Goal: Transaction & Acquisition: Purchase product/service

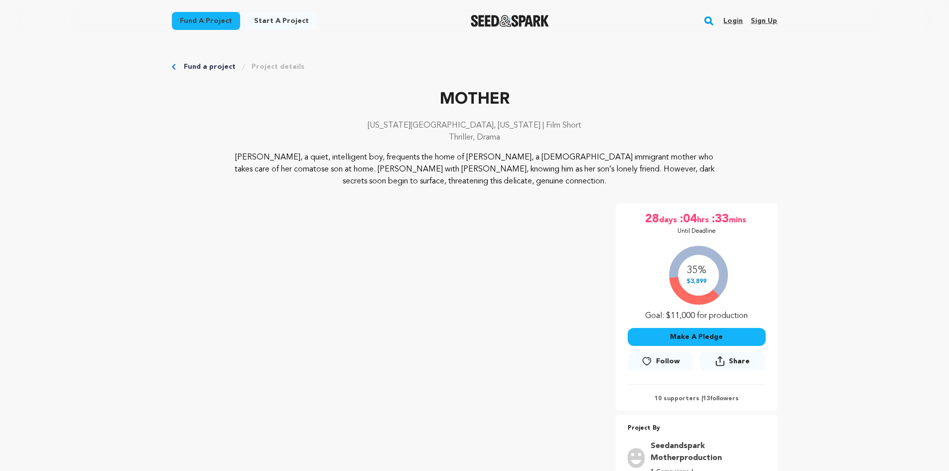
drag, startPoint x: 0, startPoint y: 0, endPoint x: 850, endPoint y: 304, distance: 903.2
click at [733, 21] on link "Login" at bounding box center [732, 21] width 19 height 16
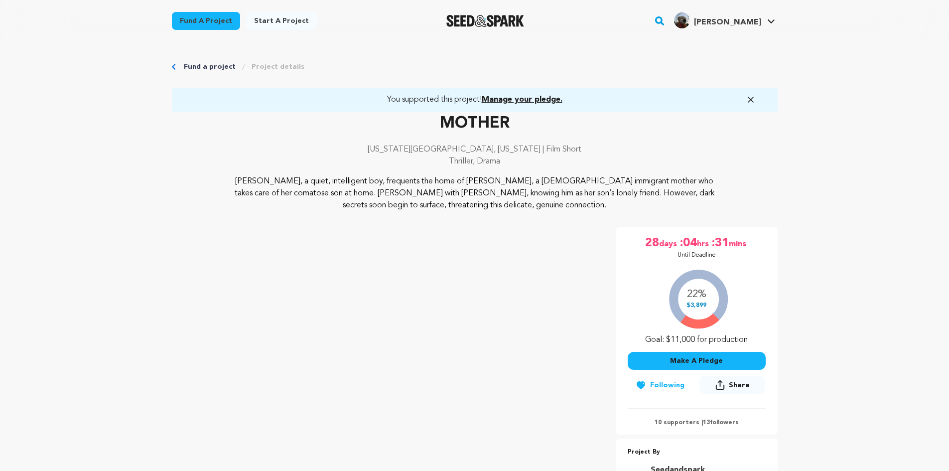
click at [518, 98] on span "Manage your pledge." at bounding box center [522, 100] width 81 height 8
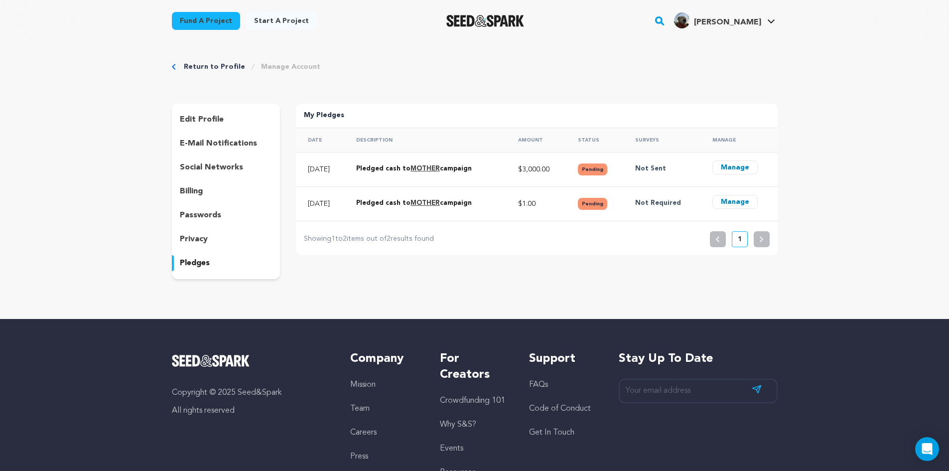
click at [726, 168] on button "Manage" at bounding box center [734, 167] width 45 height 14
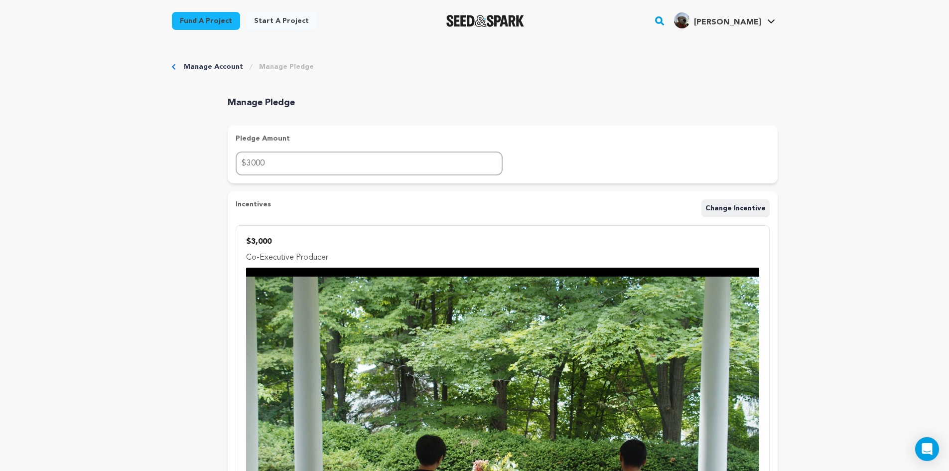
scroll to position [50, 0]
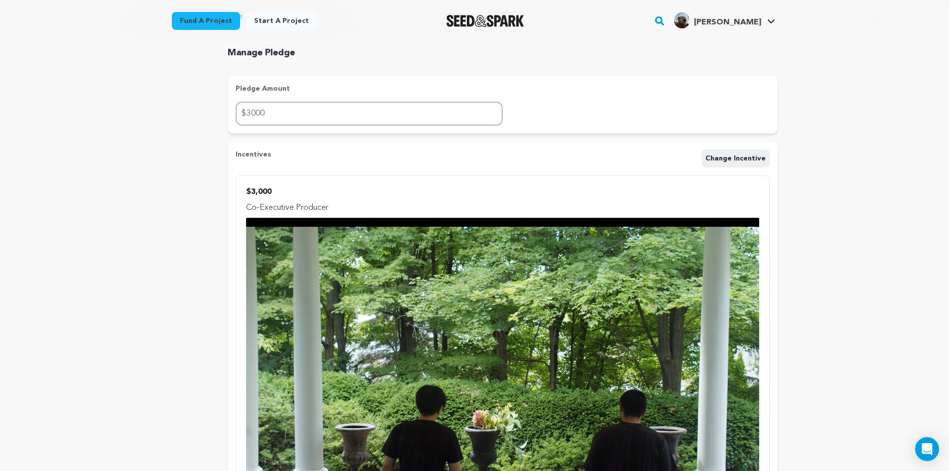
click at [861, 345] on div "Manage Account Manage Pledge Manage Pledge Pledge Amount $ 3000 Incentives Chan…" at bounding box center [474, 448] width 949 height 913
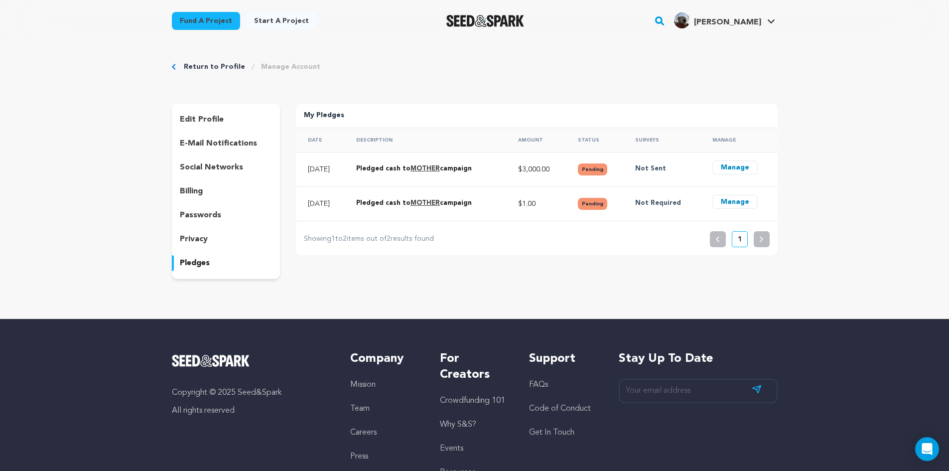
click at [192, 65] on link "Return to Profile" at bounding box center [214, 67] width 61 height 10
click at [86, 79] on div "Return to Profile Manage Account edit profile e-mail notifications social netwo…" at bounding box center [474, 172] width 949 height 261
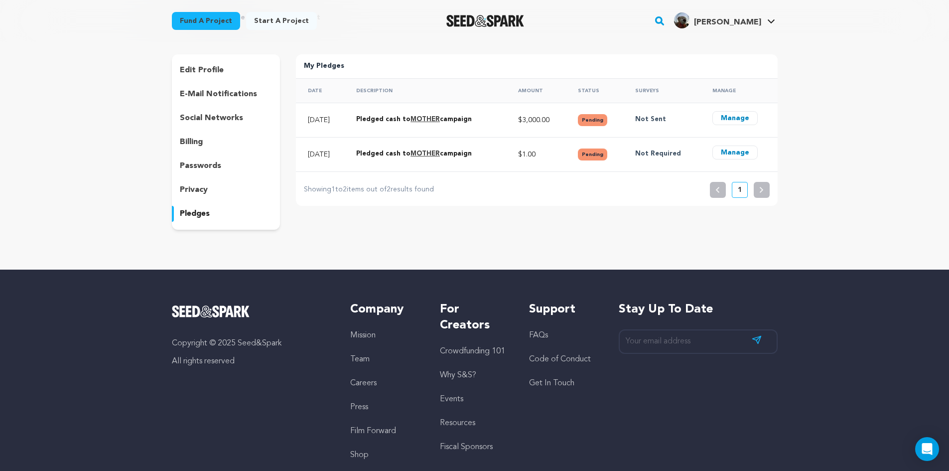
scroll to position [50, 0]
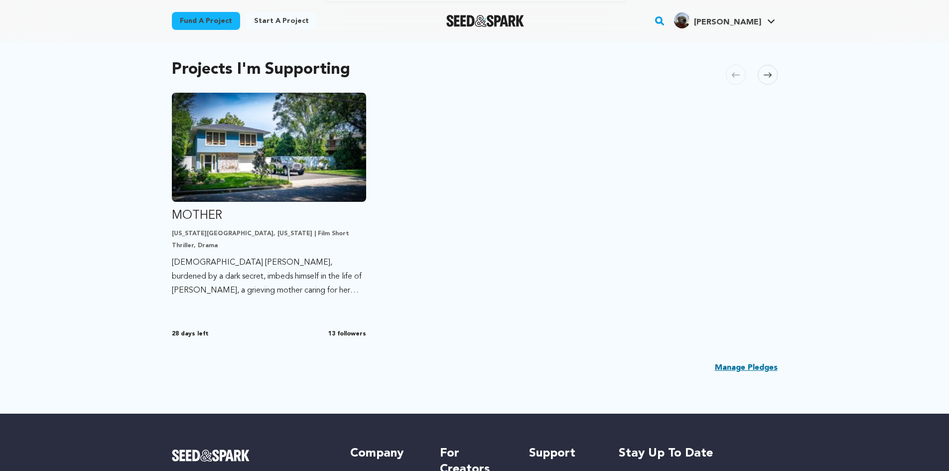
scroll to position [199, 0]
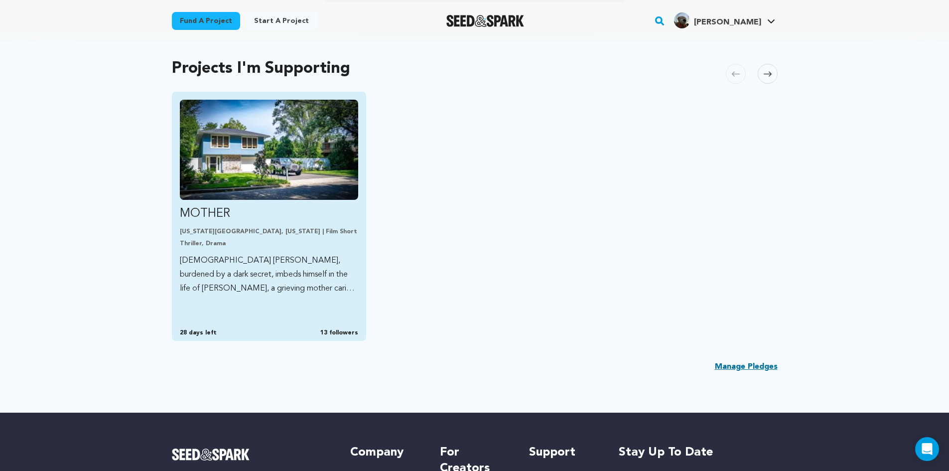
click at [289, 175] on img "Fund MOTHER" at bounding box center [269, 150] width 179 height 100
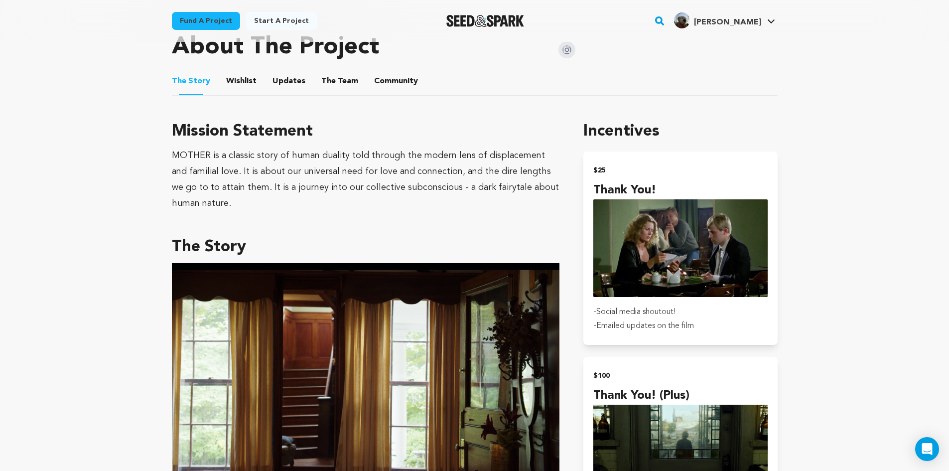
scroll to position [561, 0]
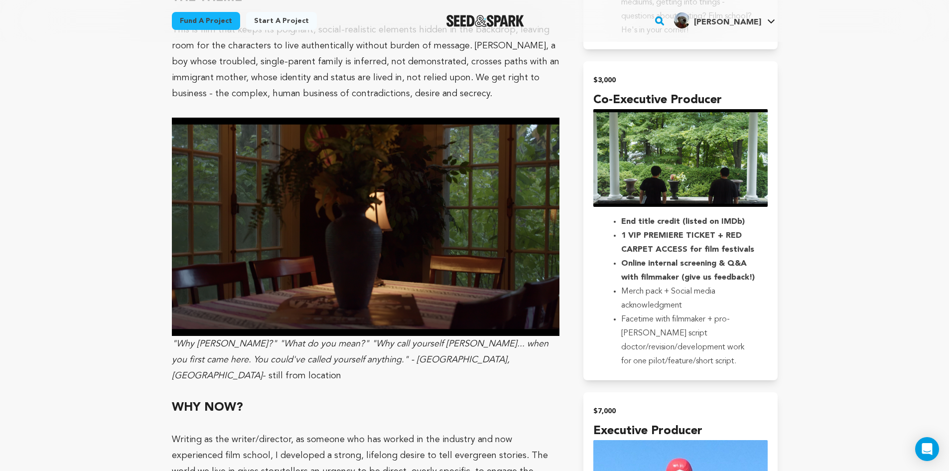
scroll to position [1906, 0]
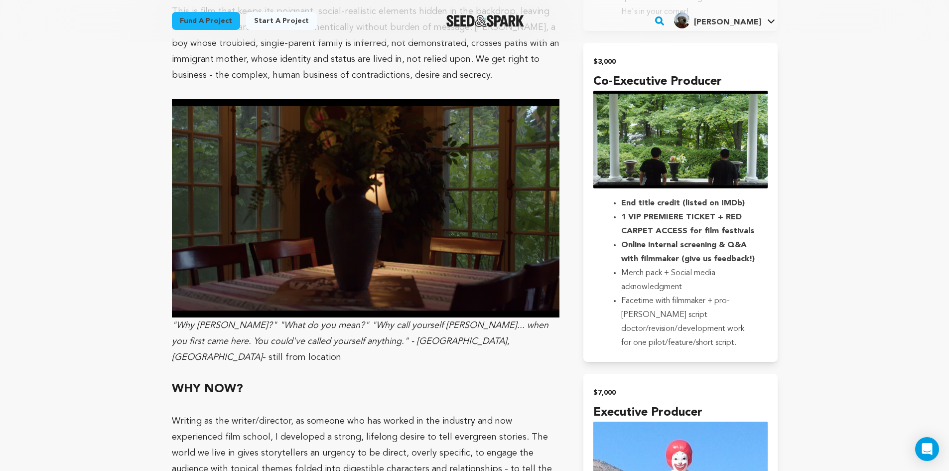
scroll to position [1657, 0]
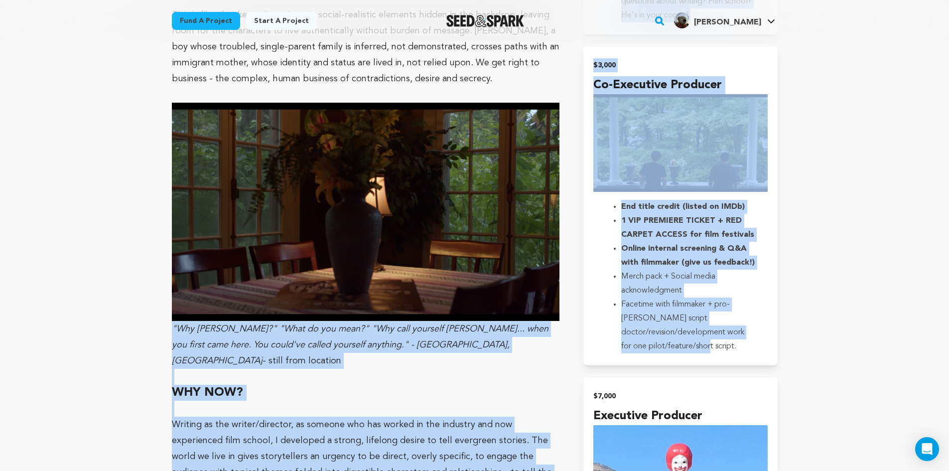
drag, startPoint x: 821, startPoint y: 366, endPoint x: 8, endPoint y: 270, distance: 817.9
click at [0, 297] on main "Fund a project Start a project Search" at bounding box center [474, 72] width 949 height 3459
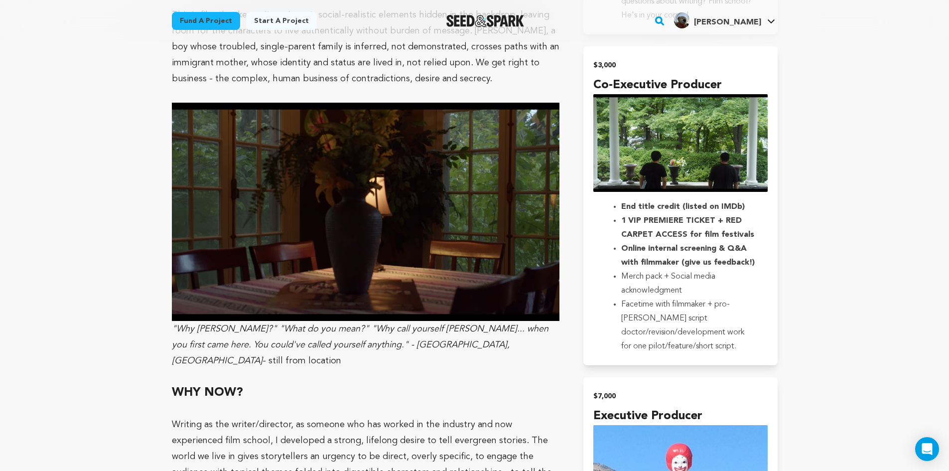
click at [12, 245] on main "Fund a project Start a project Search" at bounding box center [474, 72] width 949 height 3459
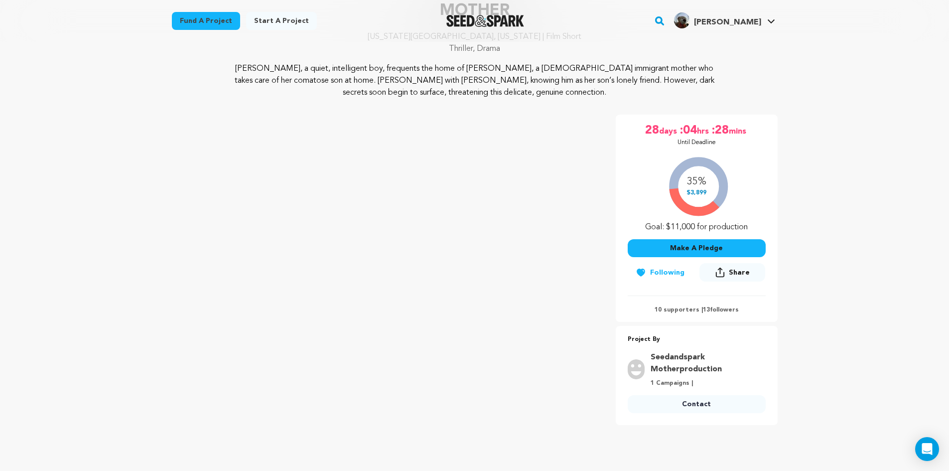
scroll to position [0, 0]
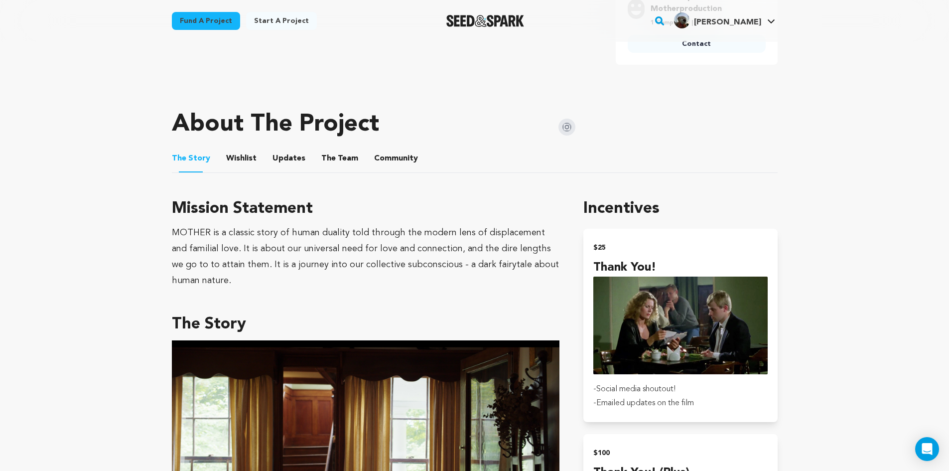
scroll to position [498, 0]
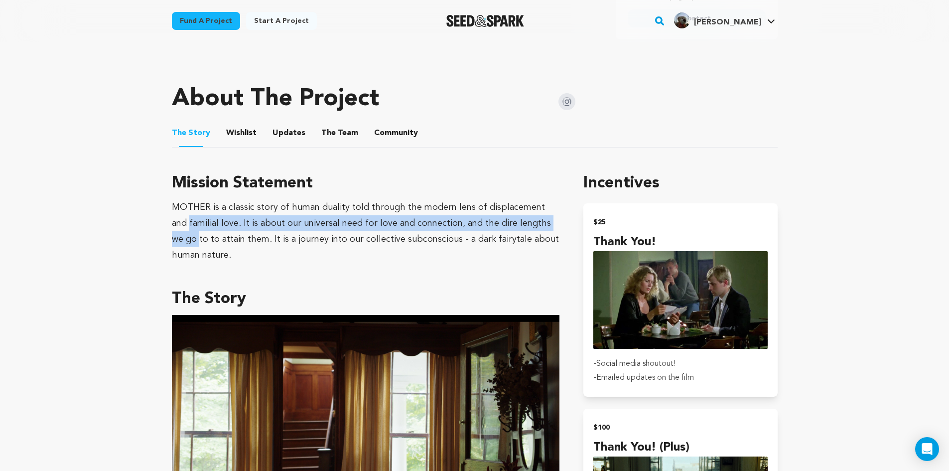
drag, startPoint x: 146, startPoint y: 225, endPoint x: 155, endPoint y: 247, distance: 23.9
drag, startPoint x: 156, startPoint y: 225, endPoint x: 149, endPoint y: 243, distance: 19.9
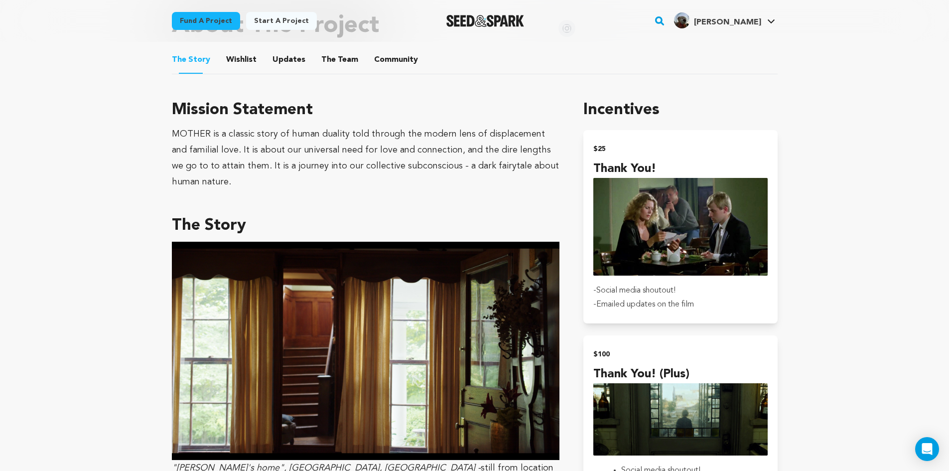
scroll to position [548, 0]
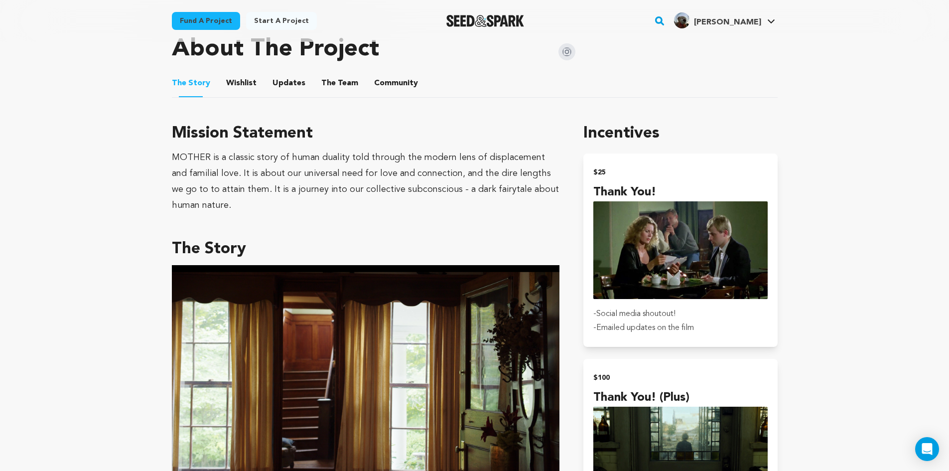
drag, startPoint x: 210, startPoint y: 180, endPoint x: 239, endPoint y: 120, distance: 66.2
click at [213, 179] on div "MOTHER is a classic story of human duality told through the modern lens of disp…" at bounding box center [366, 181] width 388 height 64
click at [287, 83] on button "Updates" at bounding box center [289, 85] width 24 height 24
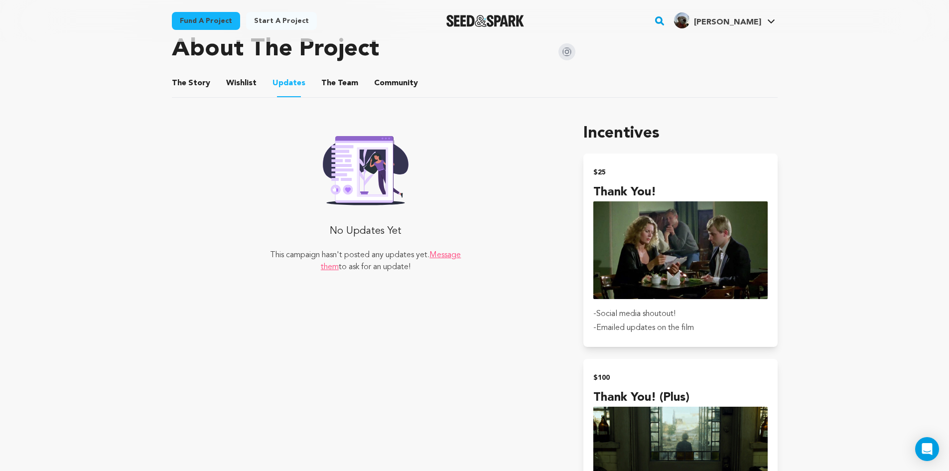
drag, startPoint x: 320, startPoint y: 93, endPoint x: 333, endPoint y: 90, distance: 13.7
click at [321, 93] on li "The Team The Team" at bounding box center [339, 83] width 37 height 28
click at [402, 87] on span "Community" at bounding box center [396, 83] width 44 height 12
click at [240, 74] on button "Wishlist" at bounding box center [241, 85] width 24 height 24
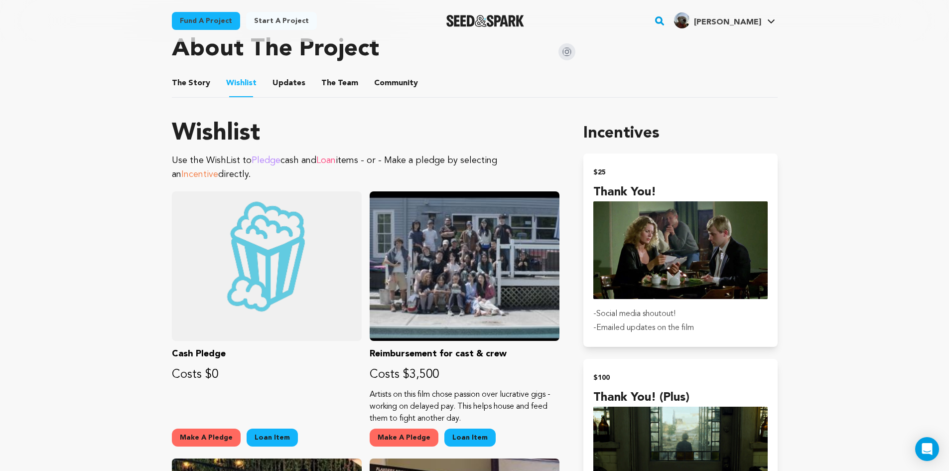
click at [182, 90] on button "The Story" at bounding box center [191, 85] width 24 height 24
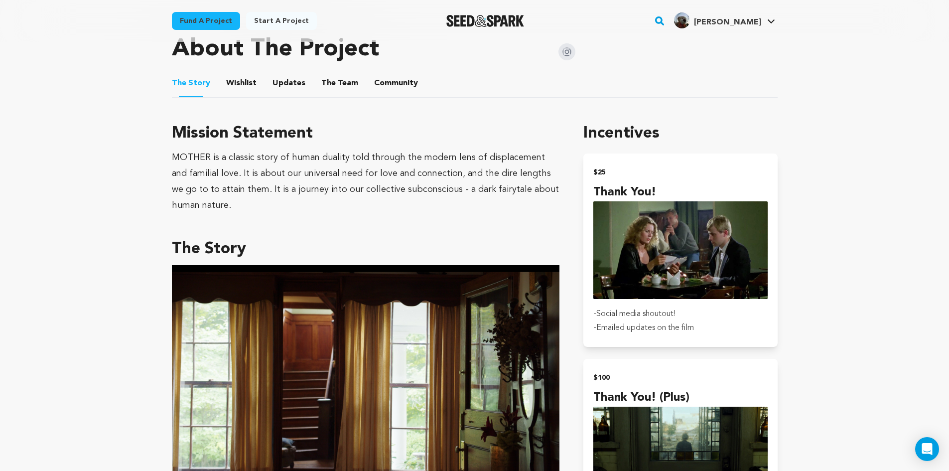
click at [220, 81] on ul "The Story The Story Wishlist Wishlist Updates Updates The Team The Team Communi…" at bounding box center [475, 83] width 606 height 28
click at [236, 88] on button "Wishlist" at bounding box center [241, 85] width 24 height 24
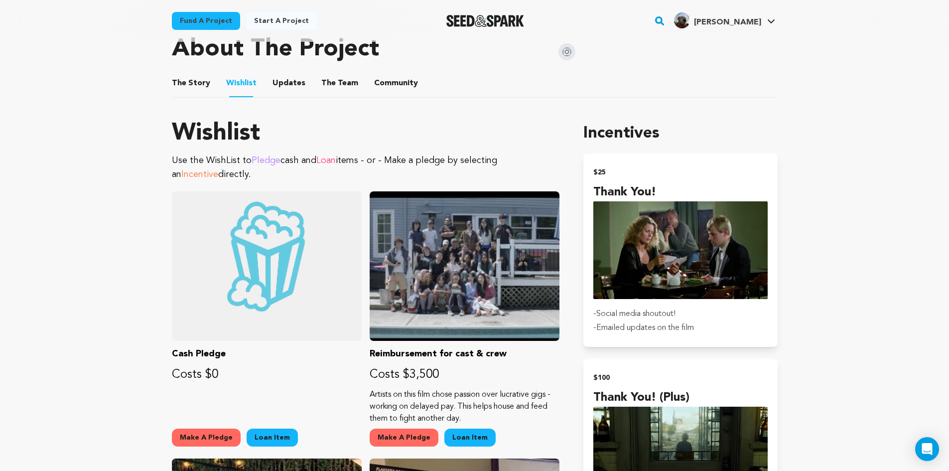
drag, startPoint x: 136, startPoint y: 159, endPoint x: 140, endPoint y: 173, distance: 14.2
drag, startPoint x: 141, startPoint y: 164, endPoint x: 142, endPoint y: 174, distance: 10.0
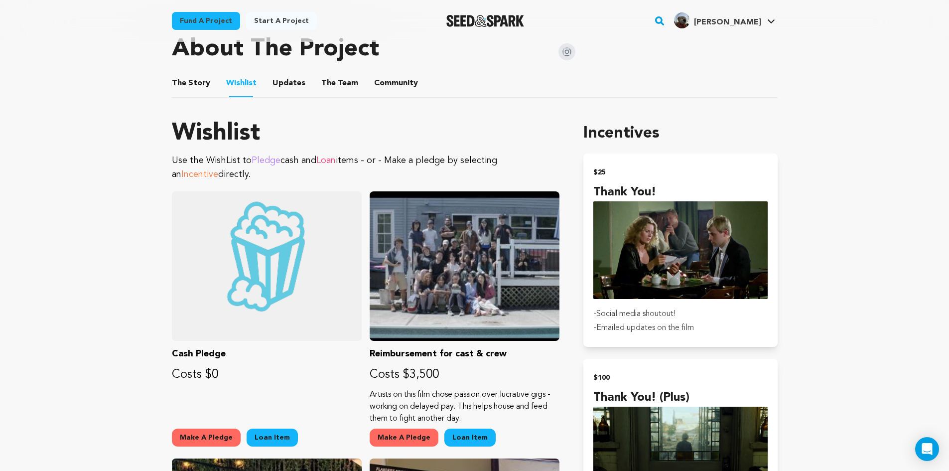
drag, startPoint x: 136, startPoint y: 181, endPoint x: 143, endPoint y: 162, distance: 20.4
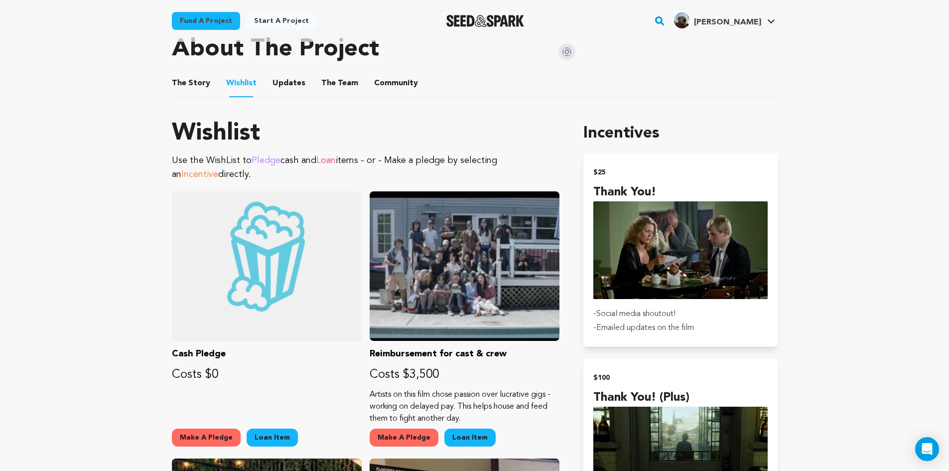
drag, startPoint x: 136, startPoint y: 166, endPoint x: 145, endPoint y: 147, distance: 20.5
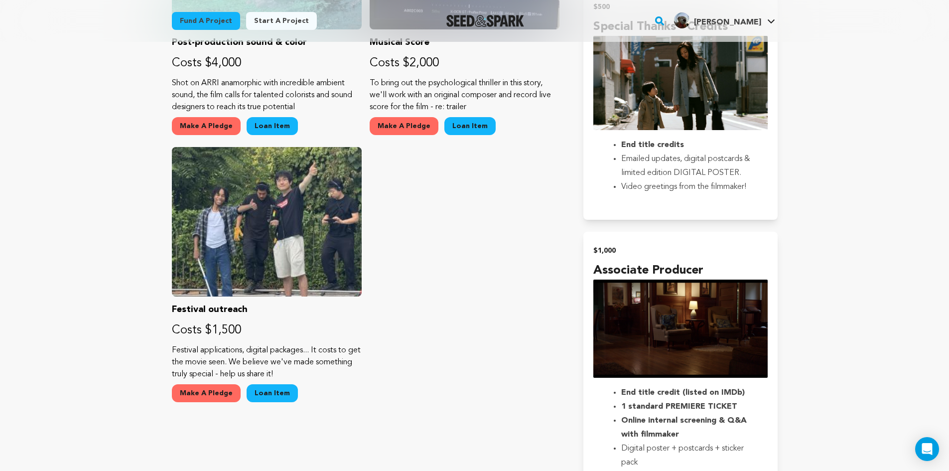
scroll to position [1096, 0]
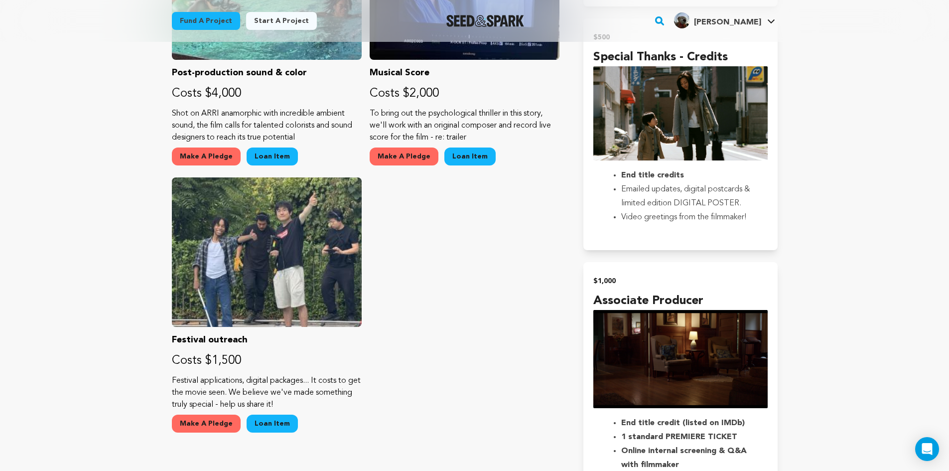
click at [60, 263] on main "Fund a project Start a project Search" at bounding box center [474, 265] width 949 height 2723
click at [61, 263] on main "Fund a project Start a project Search" at bounding box center [474, 265] width 949 height 2723
click at [69, 254] on main "Fund a project Start a project Search" at bounding box center [474, 265] width 949 height 2723
drag, startPoint x: 290, startPoint y: 396, endPoint x: 203, endPoint y: 391, distance: 86.9
click at [203, 391] on p "Festival applications, digital packages... It costs to get the movie seen. We b…" at bounding box center [267, 393] width 190 height 36
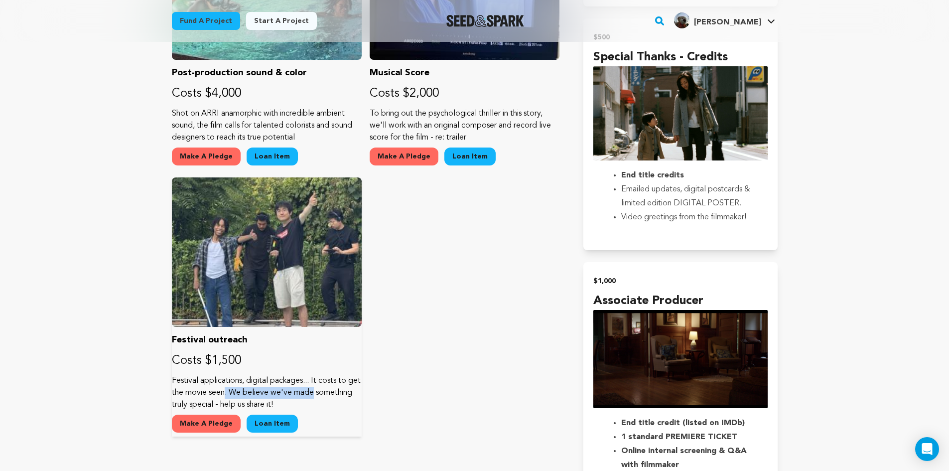
click at [203, 391] on p "Festival applications, digital packages... It costs to get the movie seen. We b…" at bounding box center [267, 393] width 190 height 36
drag, startPoint x: 195, startPoint y: 395, endPoint x: 296, endPoint y: 394, distance: 101.1
click at [296, 394] on p "Festival applications, digital packages... It costs to get the movie seen. We b…" at bounding box center [267, 393] width 190 height 36
click at [295, 394] on p "Festival applications, digital packages... It costs to get the movie seen. We b…" at bounding box center [267, 393] width 190 height 36
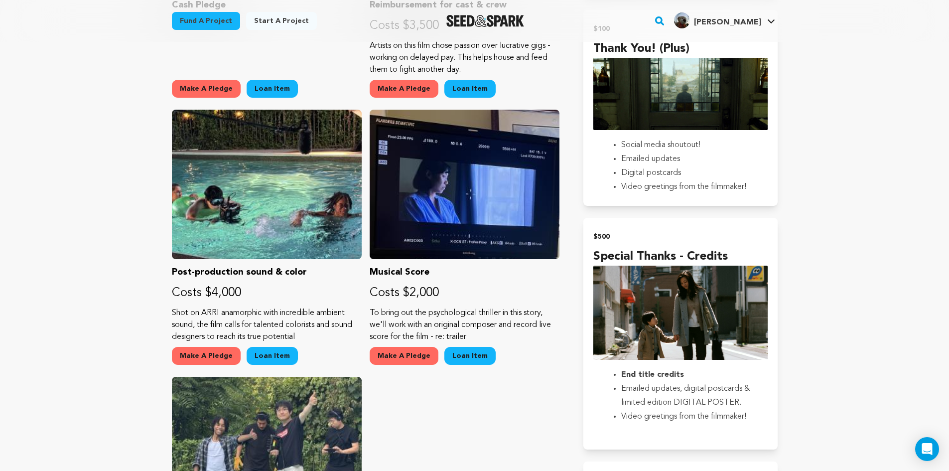
click at [423, 435] on div "Cash Pledge Costs $0 Make A Pledge Loan Item Reimbursement for cast & crew Cost…" at bounding box center [366, 239] width 388 height 793
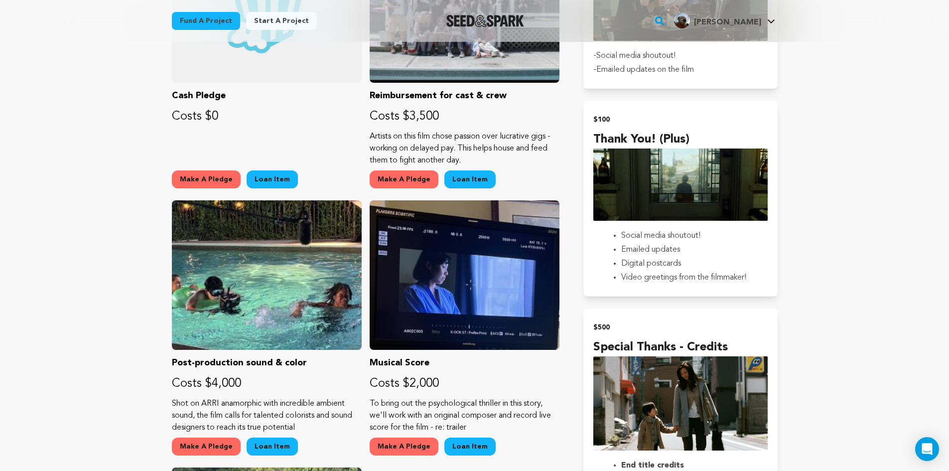
scroll to position [698, 0]
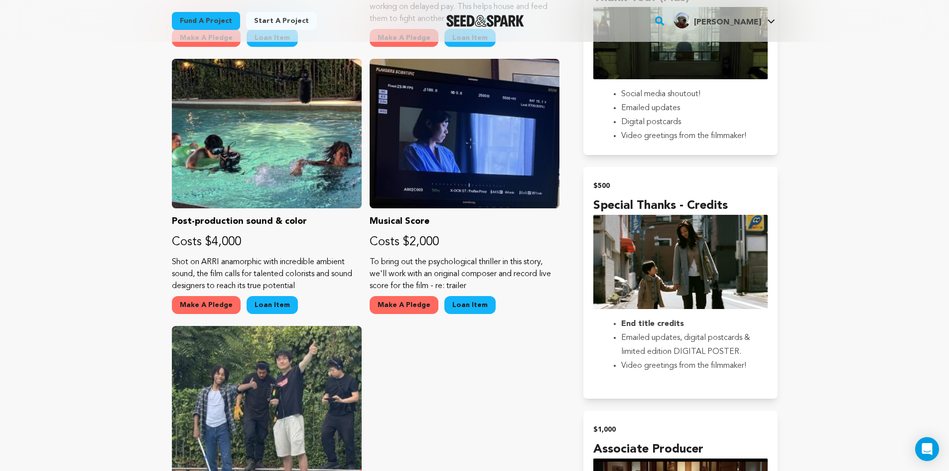
scroll to position [947, 0]
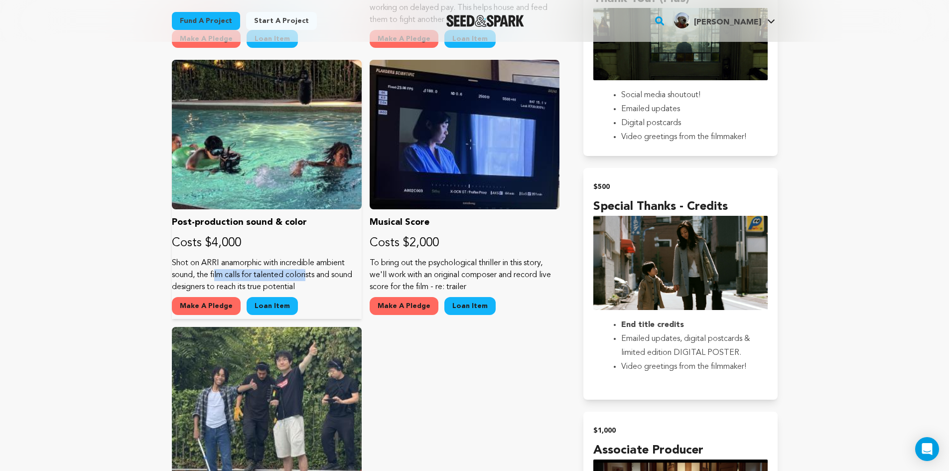
drag, startPoint x: 192, startPoint y: 273, endPoint x: 278, endPoint y: 273, distance: 85.7
click at [278, 273] on p "Shot on ARRI anamorphic with incredible ambient sound, the film calls for talen…" at bounding box center [267, 275] width 190 height 36
drag, startPoint x: 285, startPoint y: 274, endPoint x: 193, endPoint y: 271, distance: 92.2
click at [193, 271] on p "Shot on ARRI anamorphic with incredible ambient sound, the film calls for talen…" at bounding box center [267, 275] width 190 height 36
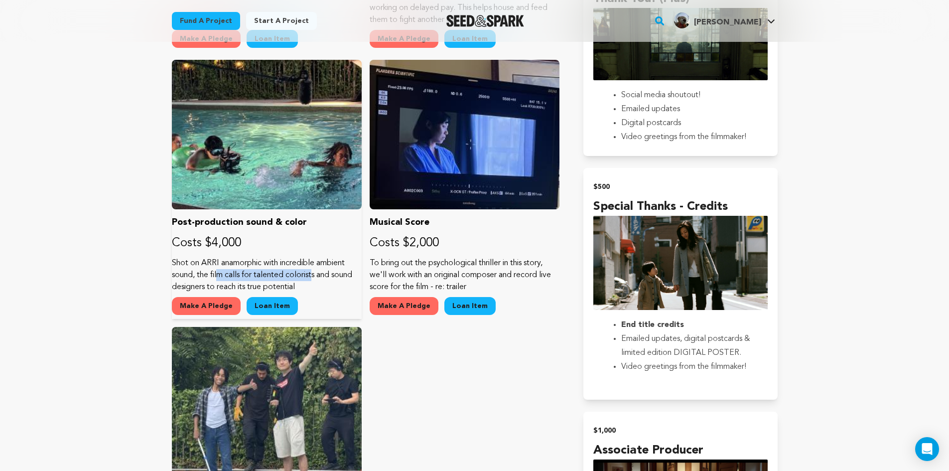
click at [193, 271] on p "Shot on ARRI anamorphic with incredible ambient sound, the film calls for talen…" at bounding box center [267, 275] width 190 height 36
drag, startPoint x: 193, startPoint y: 271, endPoint x: 280, endPoint y: 274, distance: 86.8
click at [280, 274] on p "Shot on ARRI anamorphic with incredible ambient sound, the film calls for talen…" at bounding box center [267, 275] width 190 height 36
drag, startPoint x: 280, startPoint y: 274, endPoint x: 205, endPoint y: 270, distance: 74.9
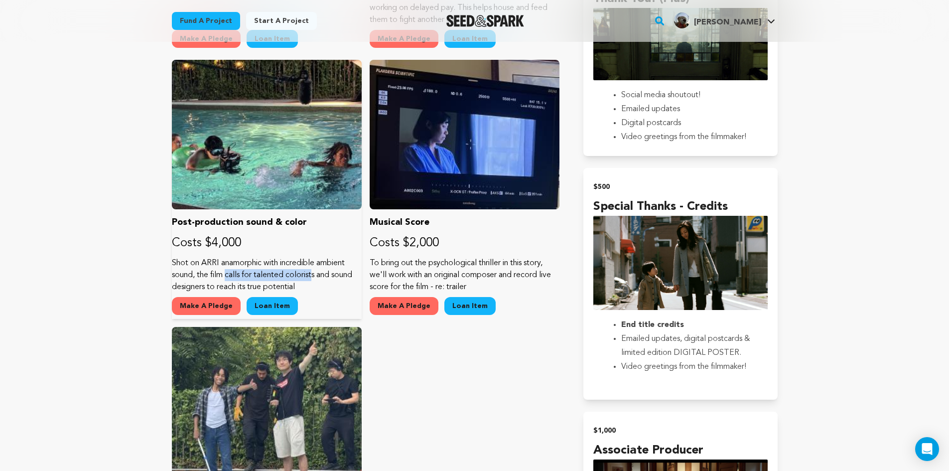
click at [205, 270] on p "Shot on ARRI anamorphic with incredible ambient sound, the film calls for talen…" at bounding box center [267, 275] width 190 height 36
drag, startPoint x: 205, startPoint y: 270, endPoint x: 271, endPoint y: 273, distance: 65.9
click at [271, 273] on p "Shot on ARRI anamorphic with incredible ambient sound, the film calls for talen…" at bounding box center [267, 275] width 190 height 36
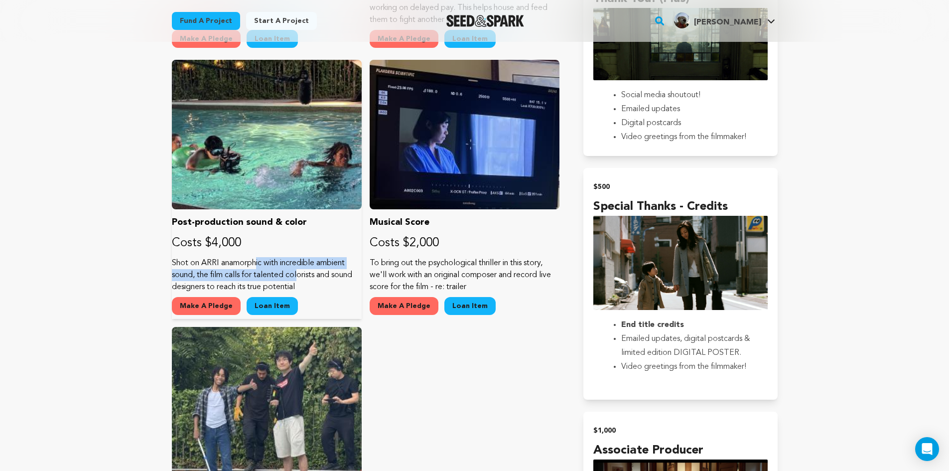
drag, startPoint x: 266, startPoint y: 273, endPoint x: 218, endPoint y: 267, distance: 48.7
click at [218, 267] on p "Shot on ARRI anamorphic with incredible ambient sound, the film calls for talen…" at bounding box center [267, 275] width 190 height 36
click at [217, 267] on p "Shot on ARRI anamorphic with incredible ambient sound, the film calls for talen…" at bounding box center [267, 275] width 190 height 36
drag, startPoint x: 206, startPoint y: 271, endPoint x: 265, endPoint y: 287, distance: 60.9
click at [265, 287] on p "Shot on ARRI anamorphic with incredible ambient sound, the film calls for talen…" at bounding box center [267, 275] width 190 height 36
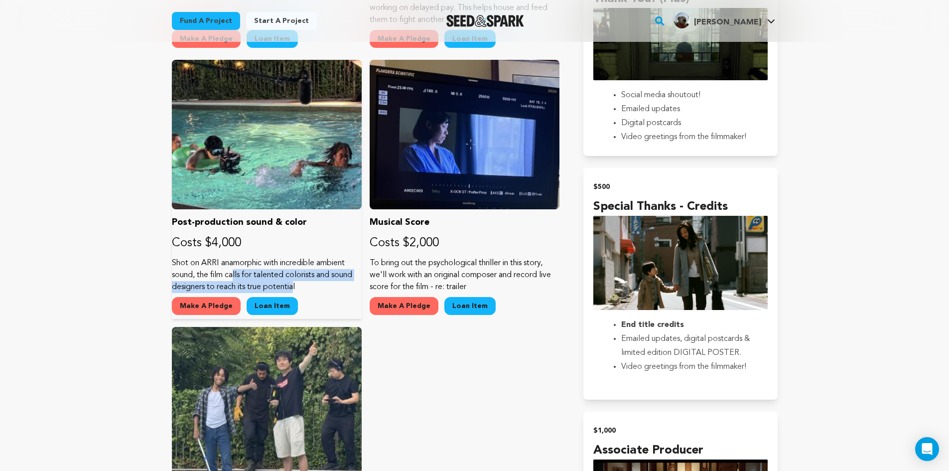
click at [265, 287] on p "Shot on ARRI anamorphic with incredible ambient sound, the film calls for talen…" at bounding box center [267, 275] width 190 height 36
drag, startPoint x: 265, startPoint y: 281, endPoint x: 203, endPoint y: 279, distance: 61.8
click at [203, 279] on p "Shot on ARRI anamorphic with incredible ambient sound, the film calls for talen…" at bounding box center [267, 275] width 190 height 36
drag, startPoint x: 288, startPoint y: 275, endPoint x: 200, endPoint y: 274, distance: 88.2
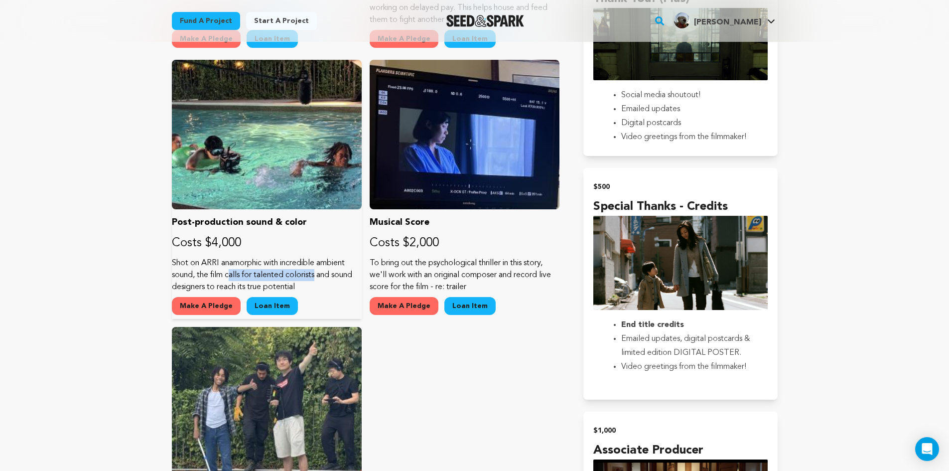
click at [200, 274] on p "Shot on ARRI anamorphic with incredible ambient sound, the film calls for talen…" at bounding box center [267, 275] width 190 height 36
click at [176, 275] on p "Shot on ARRI anamorphic with incredible ambient sound, the film calls for talen…" at bounding box center [267, 275] width 190 height 36
click at [80, 275] on main "Fund a project Start a project Search" at bounding box center [474, 414] width 949 height 2723
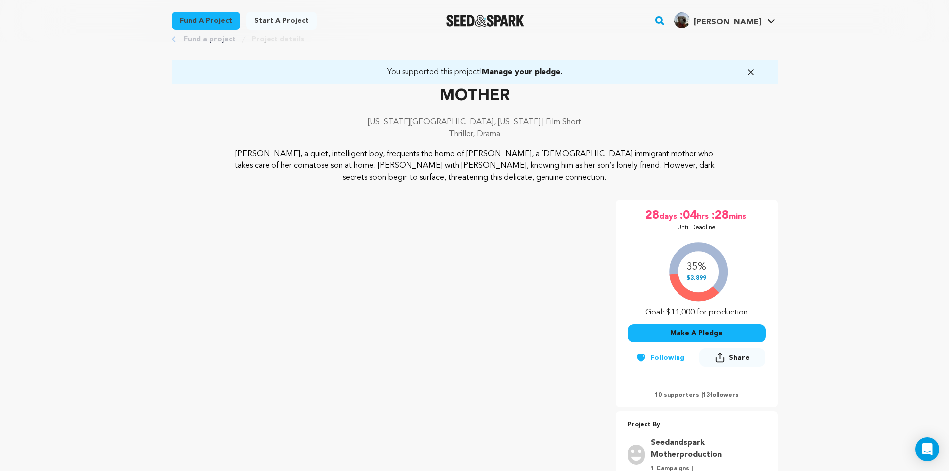
scroll to position [0, 0]
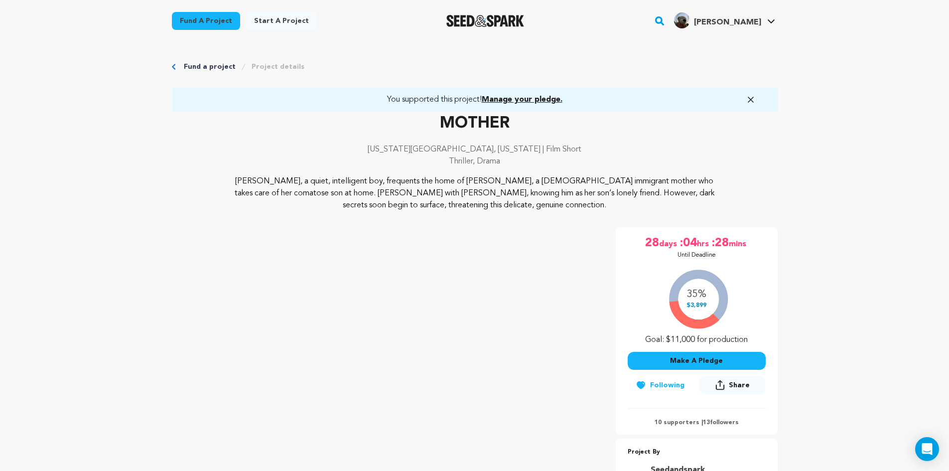
drag, startPoint x: 683, startPoint y: 321, endPoint x: 708, endPoint y: 268, distance: 58.8
click at [708, 268] on div "35% $3,899 Goal: $11,000 for production" at bounding box center [697, 304] width 138 height 83
drag, startPoint x: 801, startPoint y: 372, endPoint x: 562, endPoint y: 200, distance: 294.1
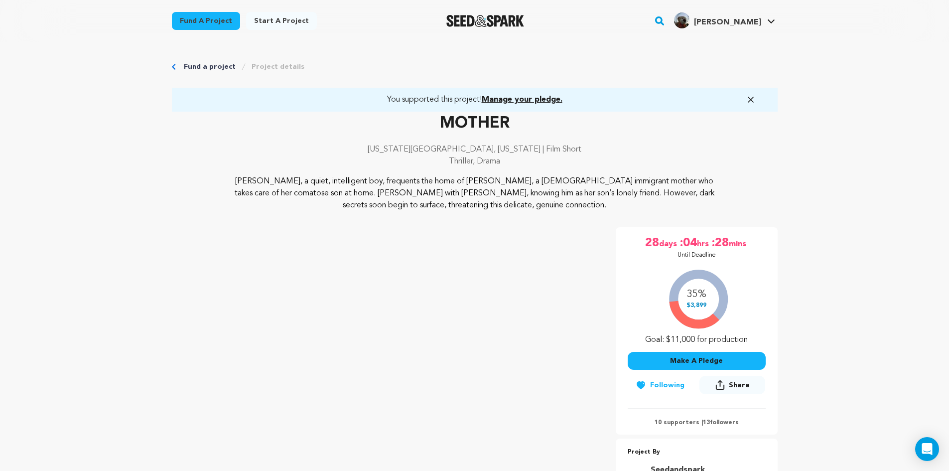
click at [530, 187] on p "Pierre, a quiet, intelligent boy, frequents the home of Helen, a Chinese immigr…" at bounding box center [474, 193] width 485 height 36
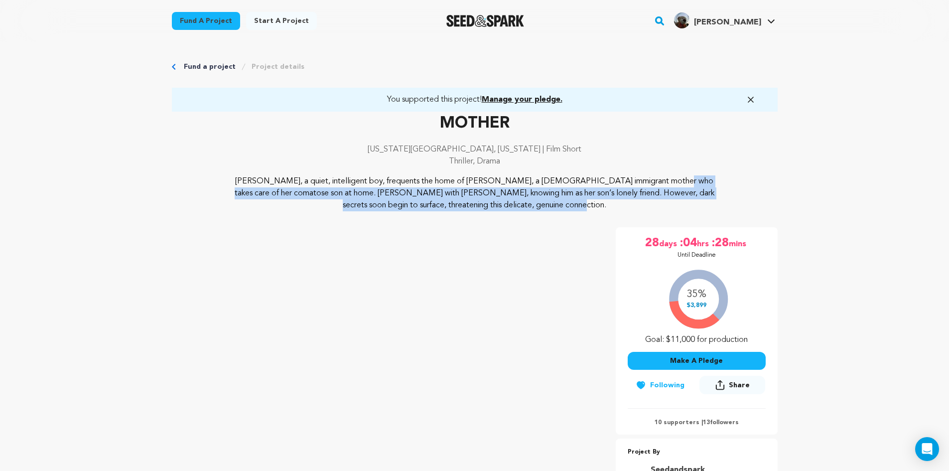
drag, startPoint x: 546, startPoint y: 186, endPoint x: 583, endPoint y: 201, distance: 39.6
click at [583, 201] on p "Pierre, a quiet, intelligent boy, frequents the home of Helen, a Chinese immigr…" at bounding box center [474, 193] width 485 height 36
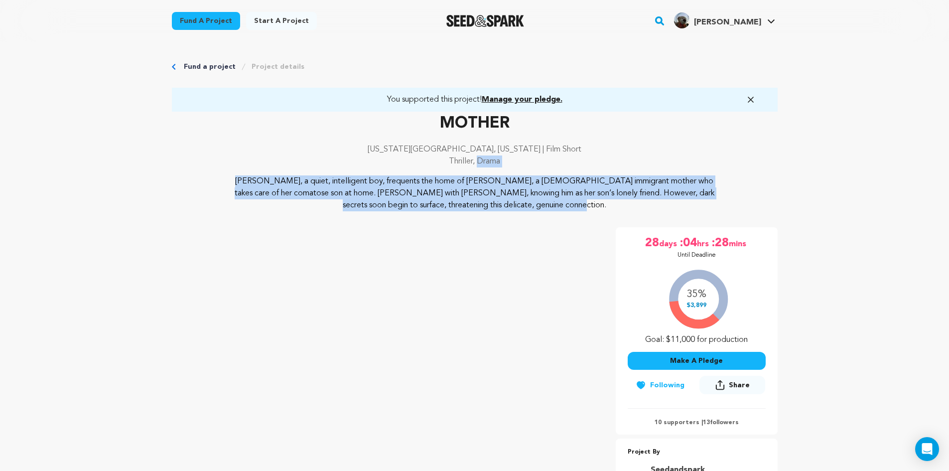
drag, startPoint x: 552, startPoint y: 207, endPoint x: 316, endPoint y: 153, distance: 241.1
click at [325, 155] on div "MOTHER New York City, New York | Film Short Thriller, Drama Pierre, a quiet, in…" at bounding box center [475, 162] width 606 height 100
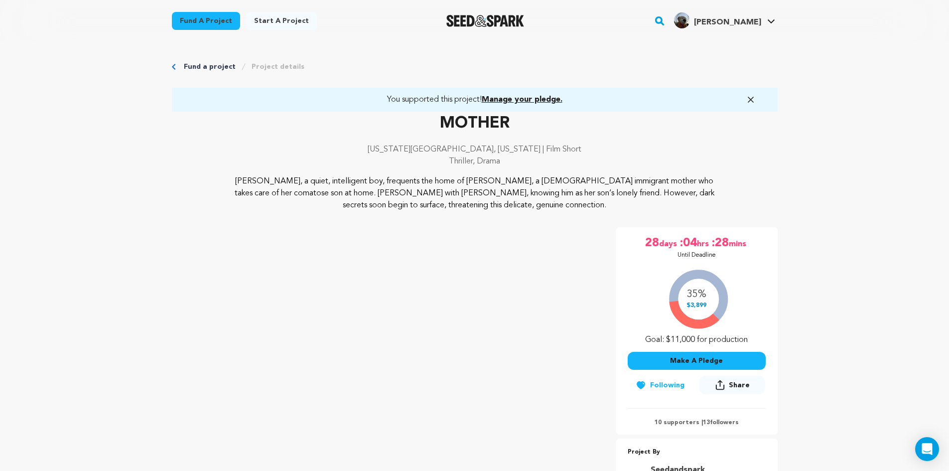
click at [272, 144] on p "New York City, New York | Film Short" at bounding box center [475, 149] width 606 height 12
click at [201, 143] on p "New York City, New York | Film Short" at bounding box center [475, 149] width 606 height 12
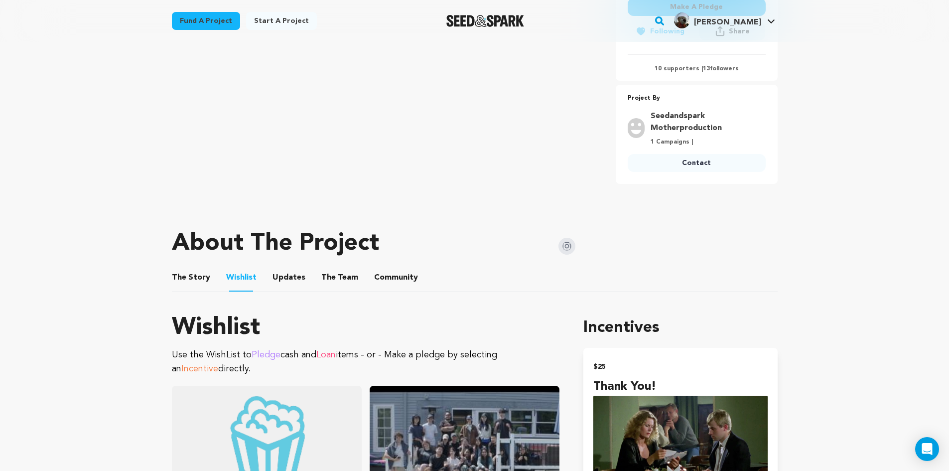
scroll to position [399, 0]
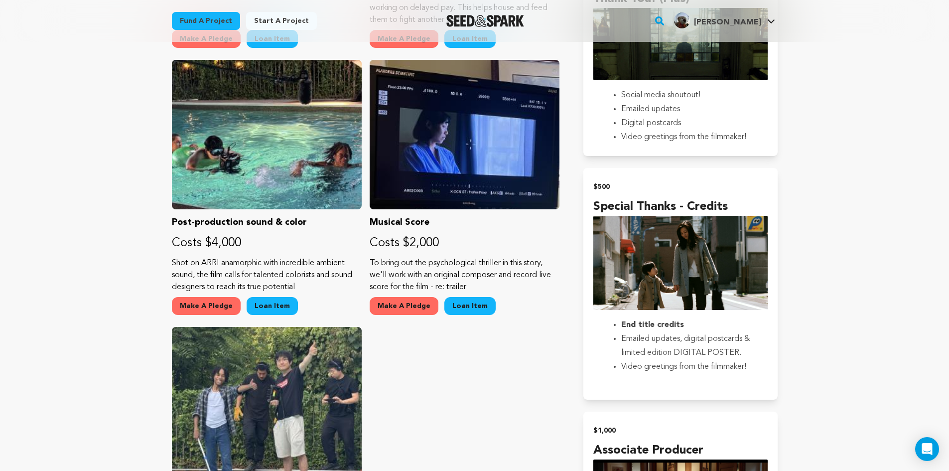
scroll to position [797, 0]
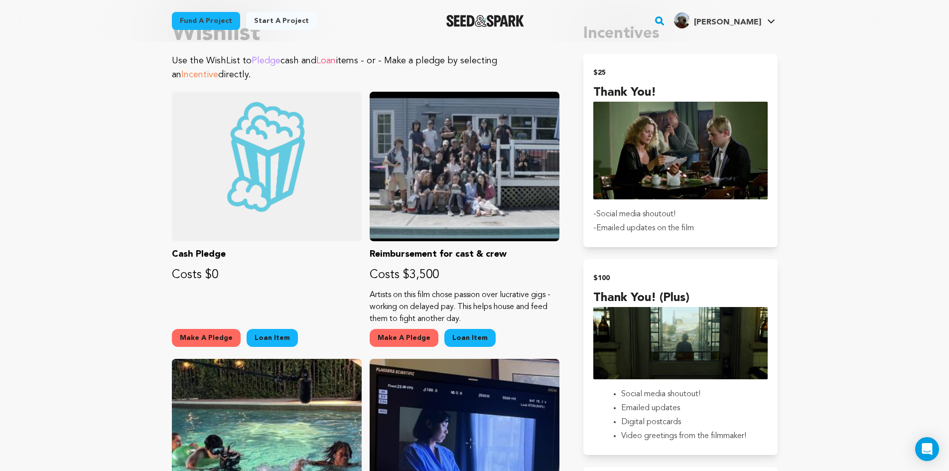
drag, startPoint x: 48, startPoint y: 243, endPoint x: 76, endPoint y: 368, distance: 128.1
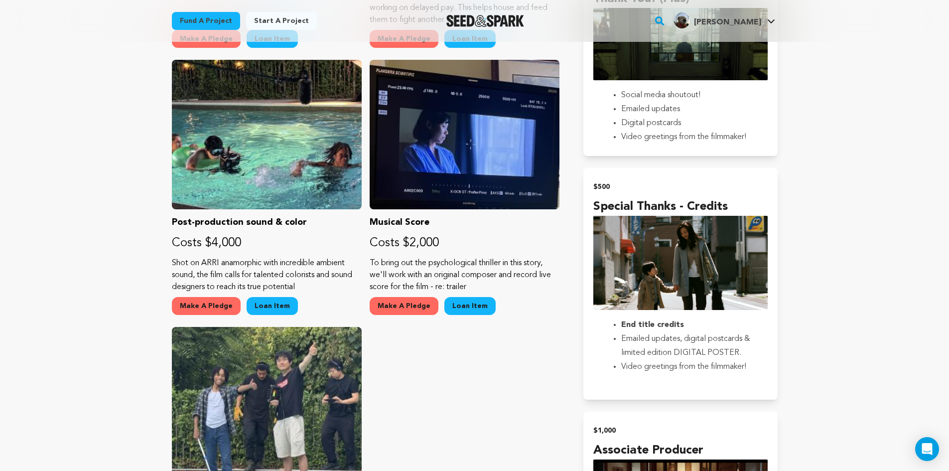
scroll to position [847, 0]
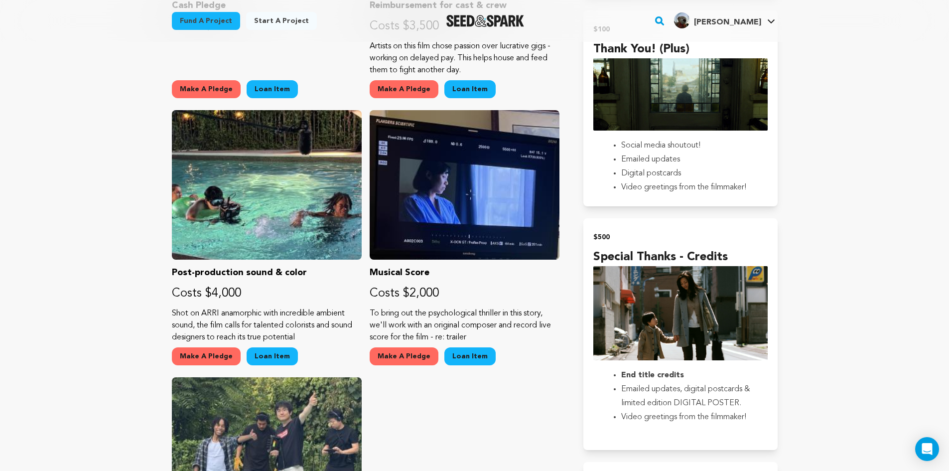
scroll to position [1046, 0]
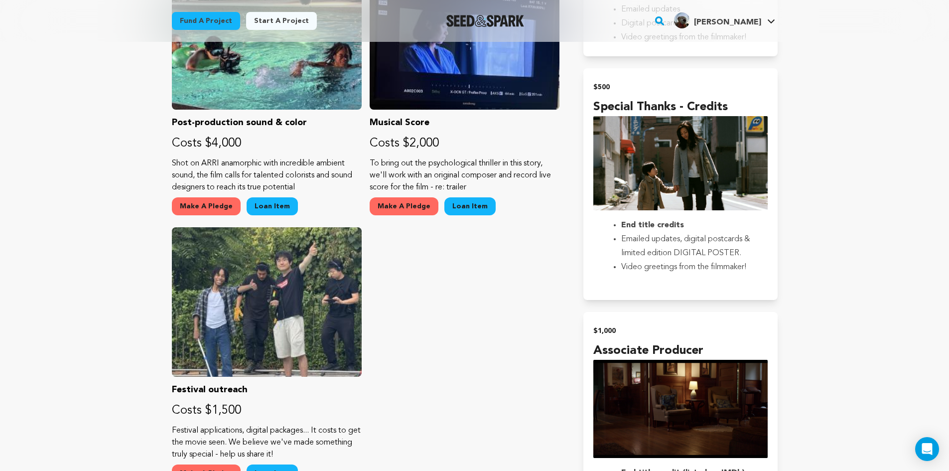
click at [94, 266] on main "Fund a project Start a project Search" at bounding box center [474, 315] width 949 height 2723
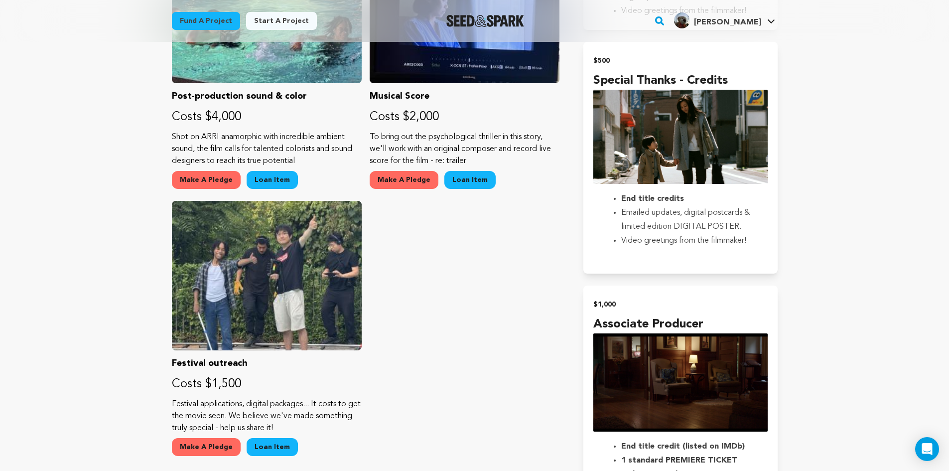
scroll to position [1096, 0]
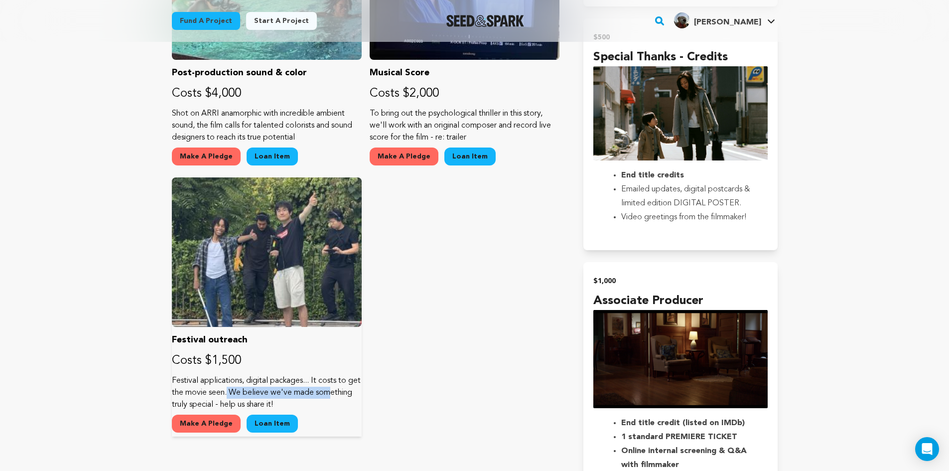
drag, startPoint x: 296, startPoint y: 396, endPoint x: 211, endPoint y: 392, distance: 85.8
click at [211, 392] on p "Festival applications, digital packages... It costs to get the movie seen. We b…" at bounding box center [267, 393] width 190 height 36
drag, startPoint x: 196, startPoint y: 393, endPoint x: 298, endPoint y: 397, distance: 102.2
click at [298, 397] on p "Festival applications, digital packages... It costs to get the movie seen. We b…" at bounding box center [267, 393] width 190 height 36
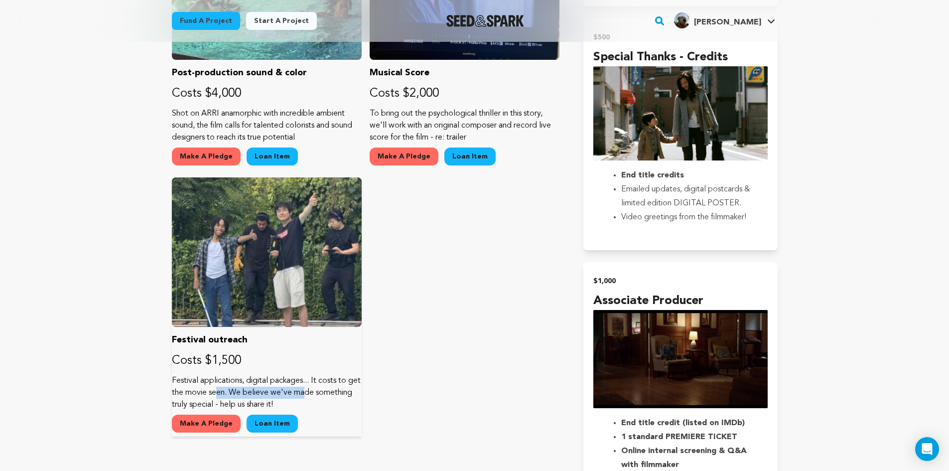
drag, startPoint x: 285, startPoint y: 398, endPoint x: 198, endPoint y: 391, distance: 88.0
click at [198, 391] on p "Festival applications, digital packages... It costs to get the movie seen. We b…" at bounding box center [267, 393] width 190 height 36
click at [198, 390] on p "Festival applications, digital packages... It costs to get the movie seen. We b…" at bounding box center [267, 393] width 190 height 36
click at [293, 392] on p "Festival applications, digital packages... It costs to get the movie seen. We b…" at bounding box center [267, 393] width 190 height 36
click at [83, 343] on main "Fund a project Start a project Search" at bounding box center [474, 265] width 949 height 2723
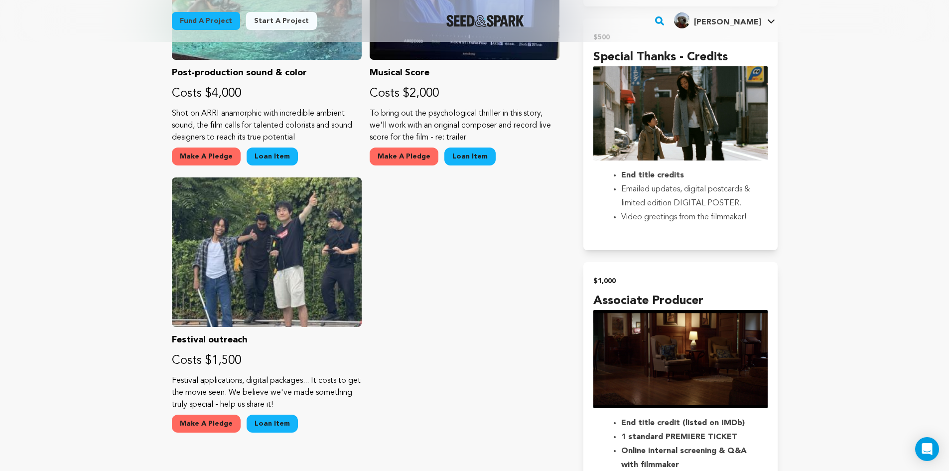
click at [108, 320] on main "Fund a project Start a project Search" at bounding box center [474, 265] width 949 height 2723
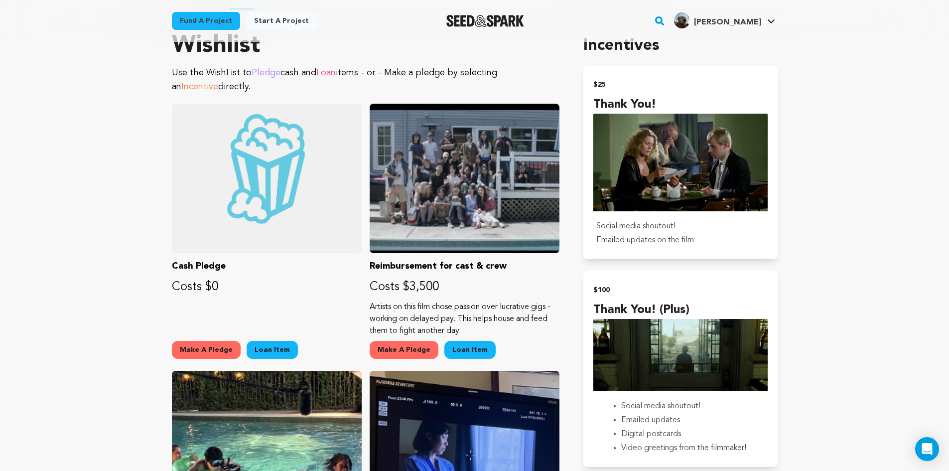
scroll to position [648, 0]
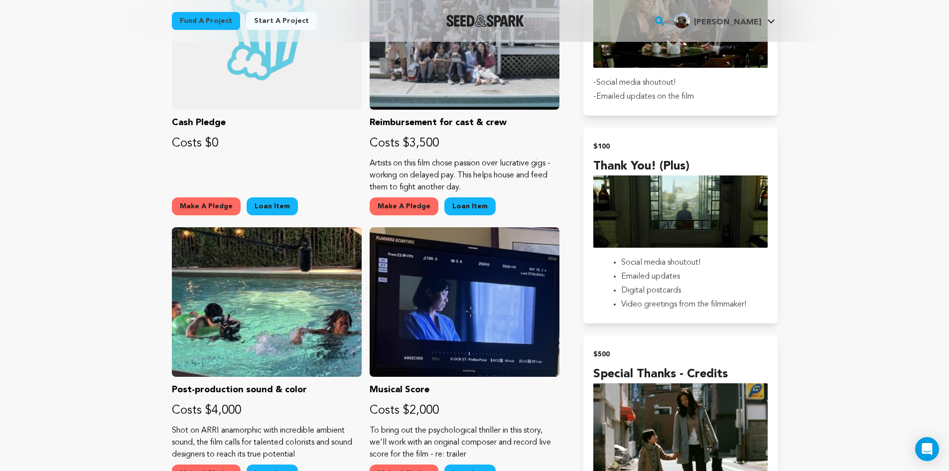
scroll to position [797, 0]
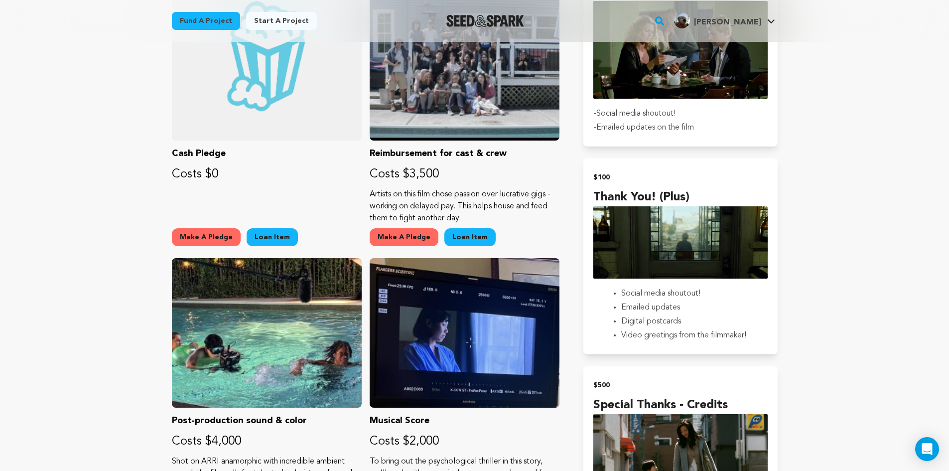
scroll to position [747, 0]
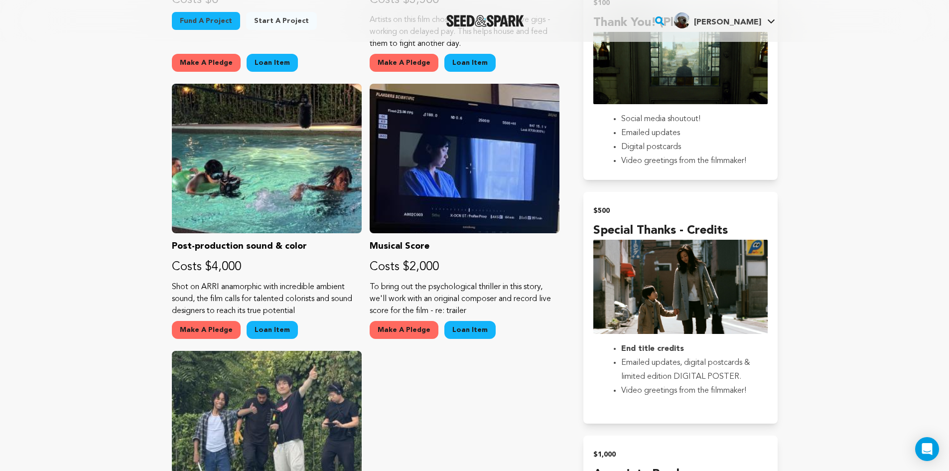
scroll to position [947, 0]
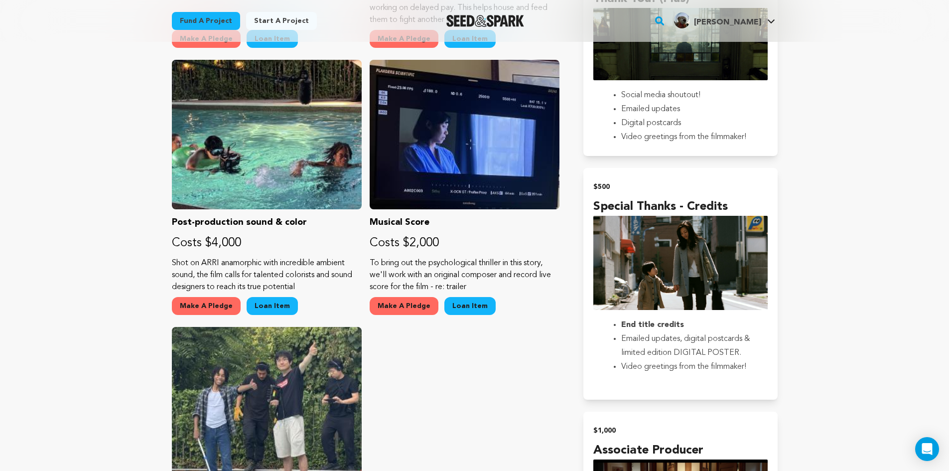
click at [23, 181] on main "Fund a project Start a project Search" at bounding box center [474, 414] width 949 height 2723
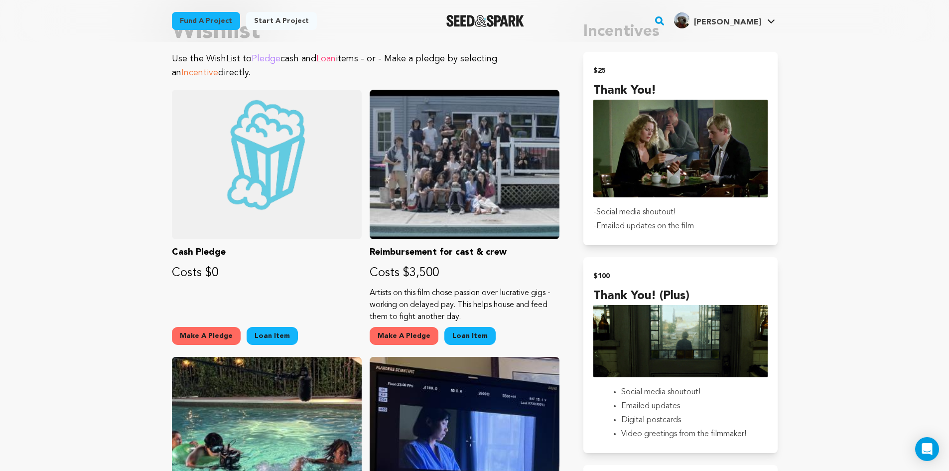
scroll to position [648, 0]
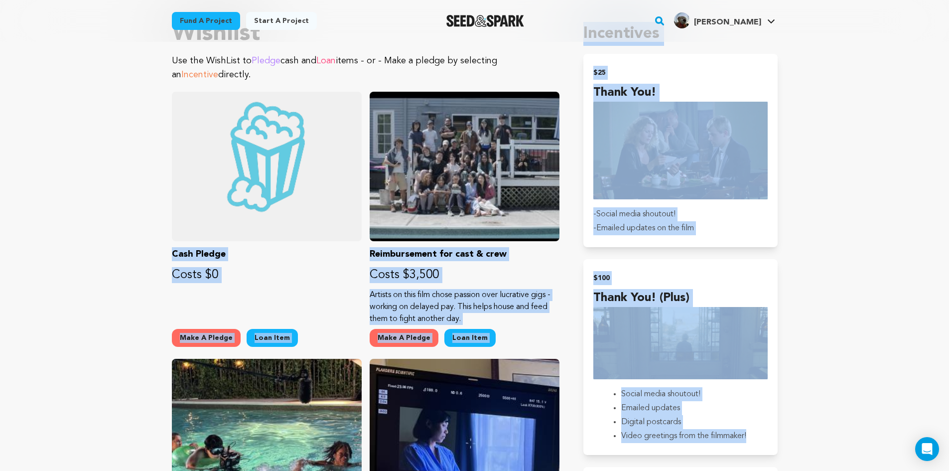
drag, startPoint x: 860, startPoint y: 422, endPoint x: 0, endPoint y: 106, distance: 916.1
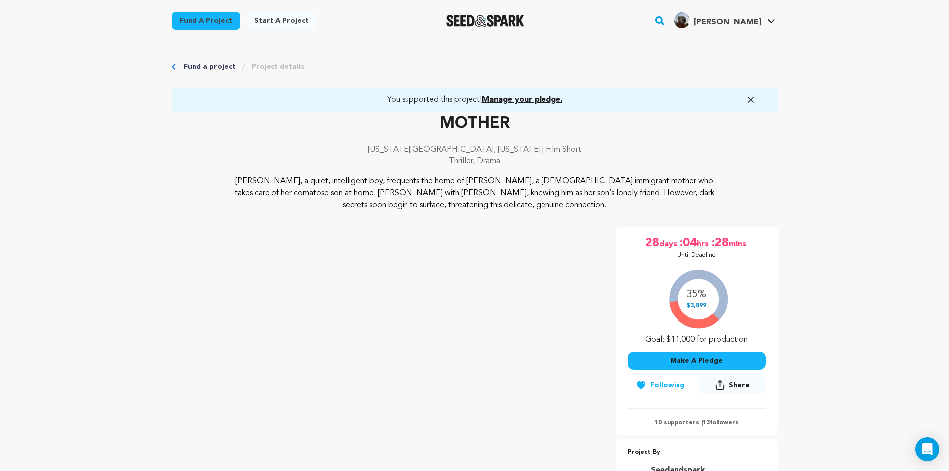
scroll to position [0, 0]
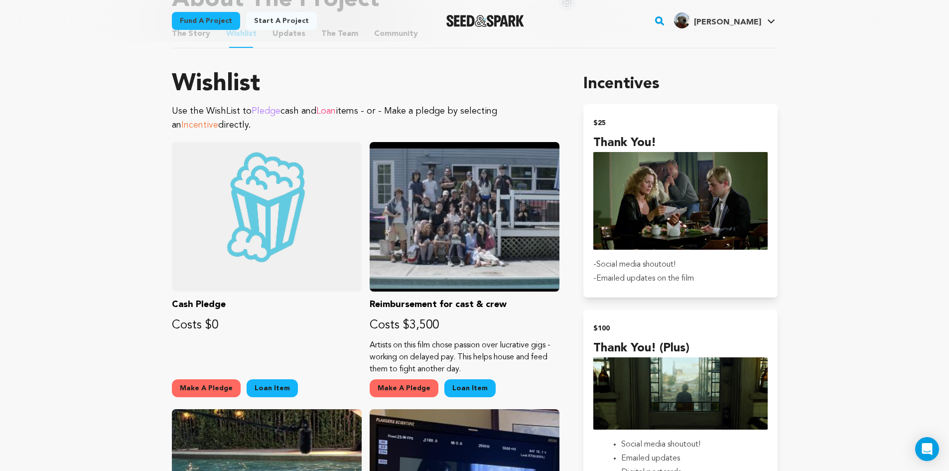
scroll to position [598, 0]
